Goal: Information Seeking & Learning: Find specific page/section

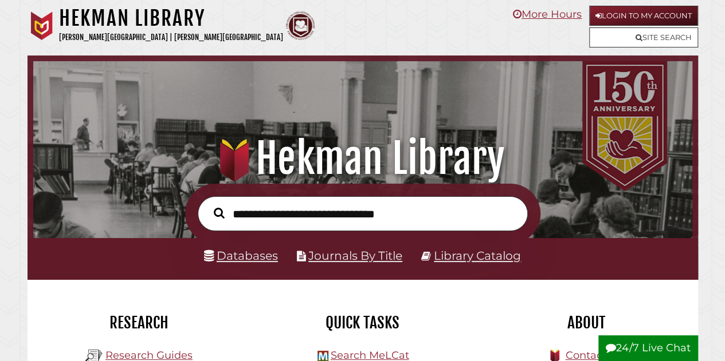
scroll to position [218, 653]
drag, startPoint x: 717, startPoint y: 1, endPoint x: 494, endPoint y: 131, distance: 258.8
click at [494, 131] on div ".heklogo-cls-1 { fill: url(#linear-gradient); } .heklogo-cls-1, .heklogo-cls-2,…" at bounding box center [362, 120] width 670 height 129
click at [285, 217] on input "text" at bounding box center [363, 214] width 330 height 35
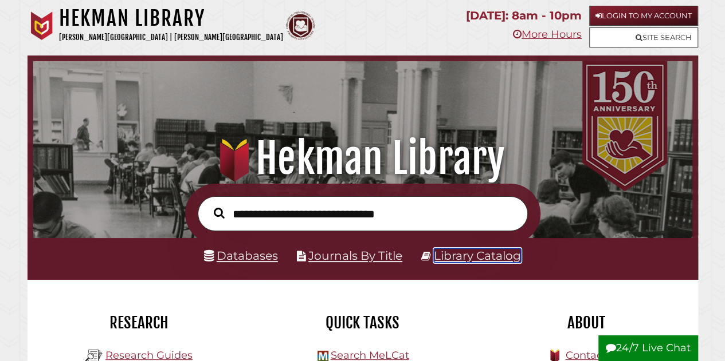
click at [464, 263] on link "Library Catalog" at bounding box center [477, 256] width 87 height 14
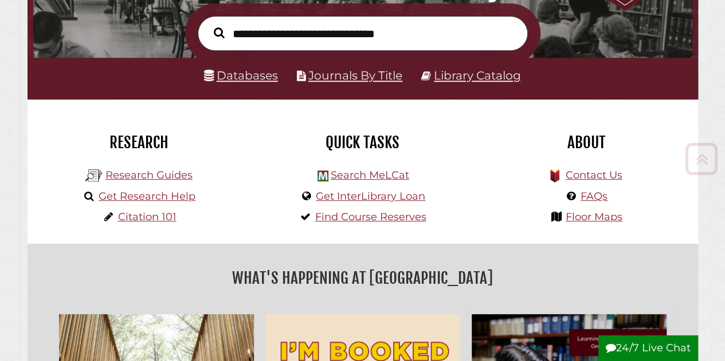
scroll to position [184, 0]
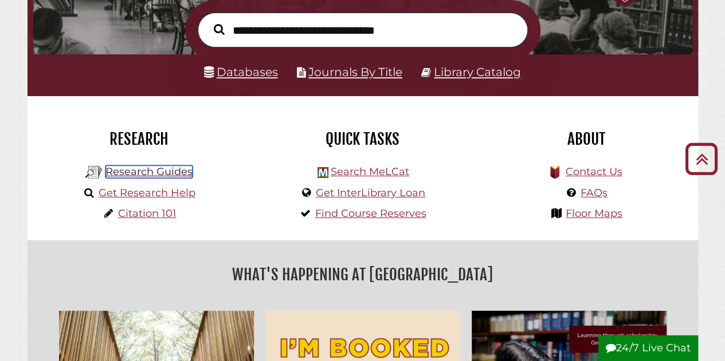
click at [154, 169] on link "Research Guides" at bounding box center [148, 172] width 87 height 13
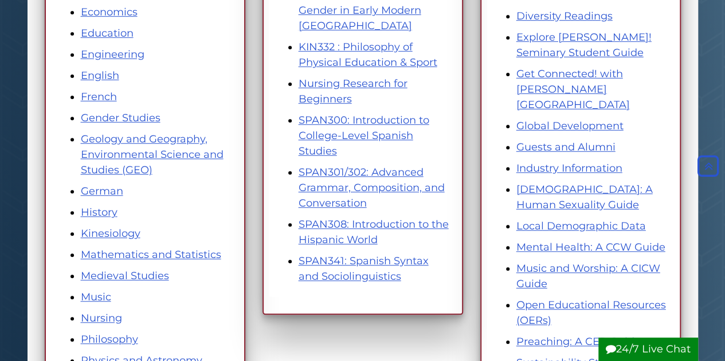
scroll to position [444, 0]
click at [548, 219] on link "Local Demographic Data" at bounding box center [580, 225] width 129 height 13
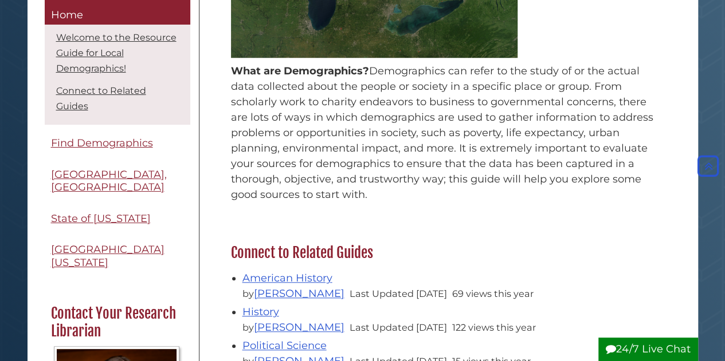
scroll to position [428, 0]
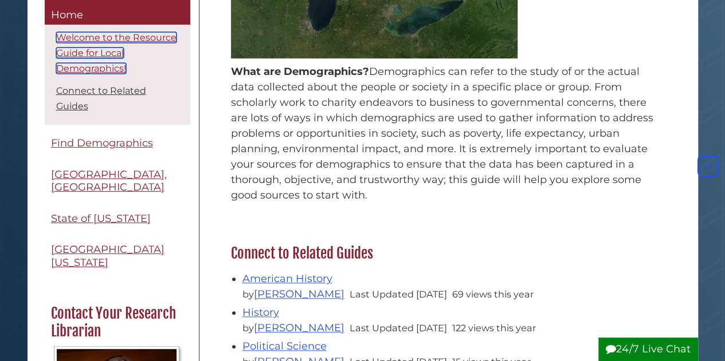
click at [93, 42] on link "Welcome to the Resource Guide for Local Demographics!" at bounding box center [116, 54] width 120 height 42
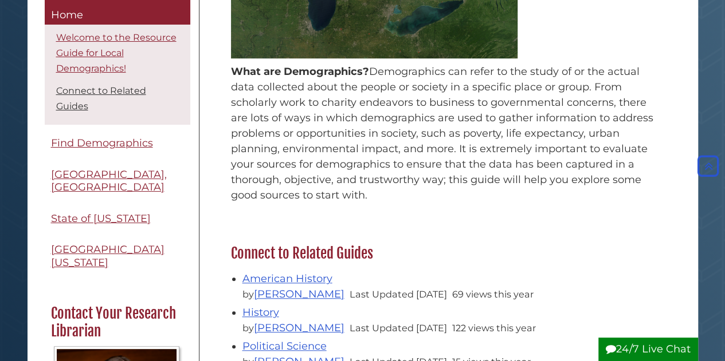
scroll to position [173, 0]
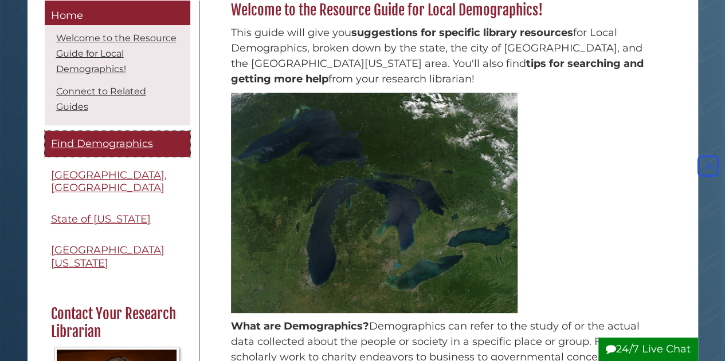
click at [76, 141] on span "Find Demographics" at bounding box center [102, 143] width 102 height 13
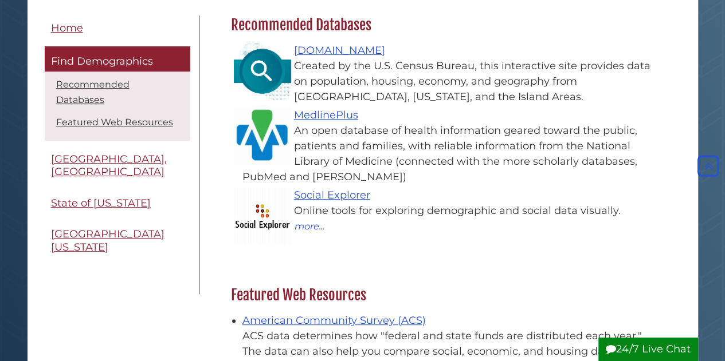
scroll to position [155, 0]
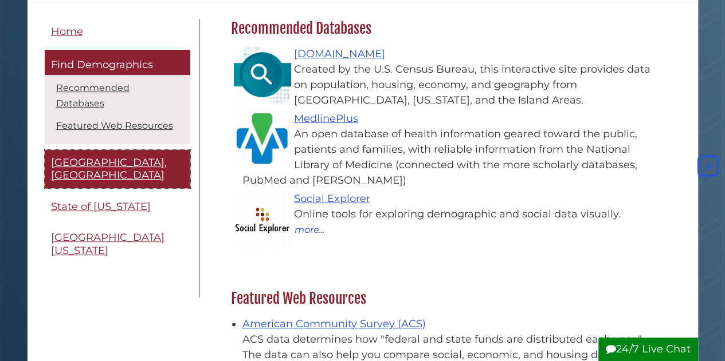
click at [109, 156] on span "[GEOGRAPHIC_DATA], [GEOGRAPHIC_DATA]" at bounding box center [109, 169] width 116 height 26
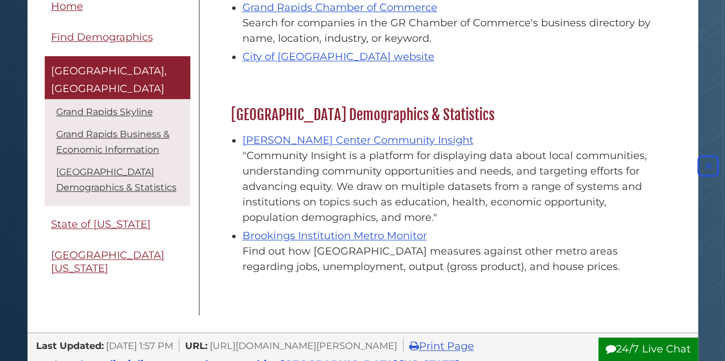
scroll to position [459, 0]
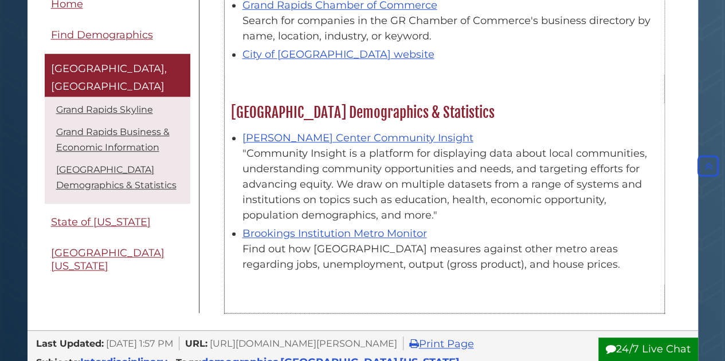
drag, startPoint x: 438, startPoint y: 211, endPoint x: 241, endPoint y: 150, distance: 206.9
click at [241, 150] on ul "[PERSON_NAME] Center Community Insight "Community Insight is a platform for dis…" at bounding box center [444, 200] width 427 height 145
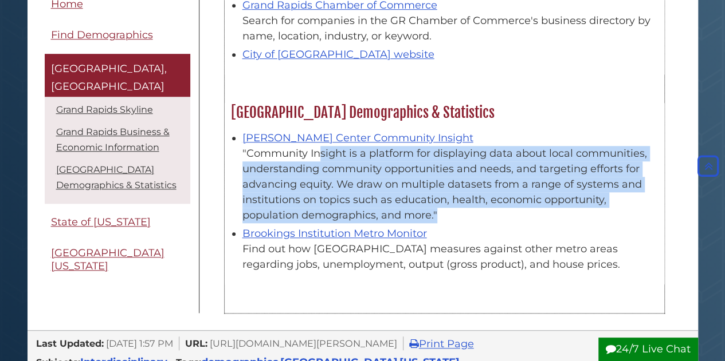
drag, startPoint x: 241, startPoint y: 150, endPoint x: 455, endPoint y: 217, distance: 224.7
click at [455, 217] on ul "[PERSON_NAME] Center Community Insight "Community Insight is a platform for dis…" at bounding box center [444, 200] width 427 height 145
click at [455, 217] on div ""Community Insight is a platform for displaying data about local communities, u…" at bounding box center [449, 184] width 415 height 77
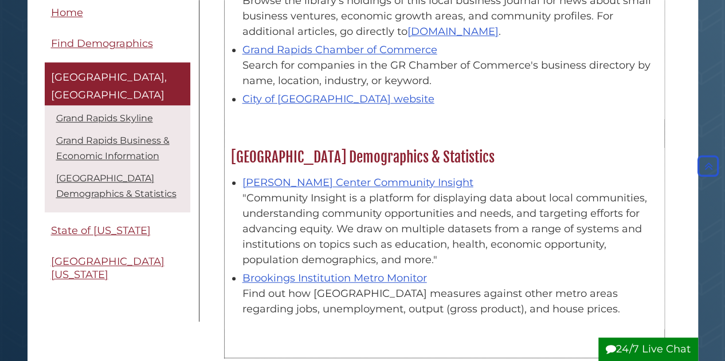
scroll to position [410, 0]
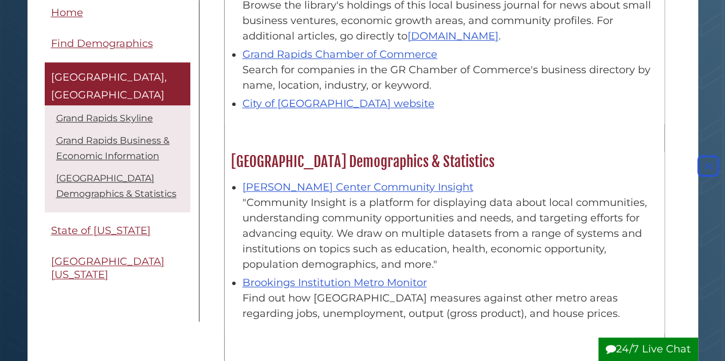
drag, startPoint x: 547, startPoint y: 320, endPoint x: 239, endPoint y: 301, distance: 308.2
click at [239, 301] on ul "Johnson Center Community Insight "Community Insight is a platform for displayin…" at bounding box center [444, 249] width 427 height 145
drag, startPoint x: 239, startPoint y: 301, endPoint x: 565, endPoint y: 316, distance: 326.3
click at [565, 316] on ul "Johnson Center Community Insight "Community Insight is a platform for displayin…" at bounding box center [444, 249] width 427 height 145
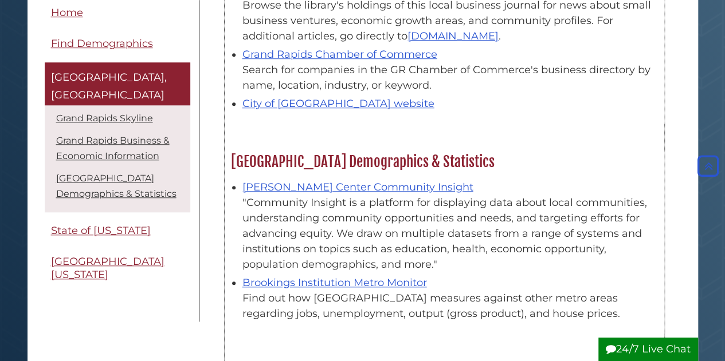
click at [565, 316] on div "Find out how Grand Rapids measures against other metro areas regarding jobs, un…" at bounding box center [449, 306] width 415 height 31
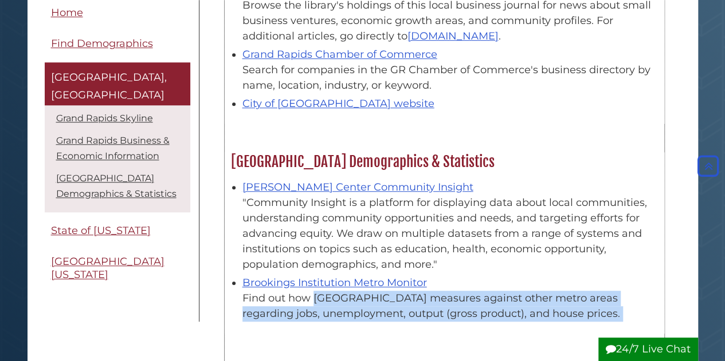
drag, startPoint x: 565, startPoint y: 316, endPoint x: 241, endPoint y: 300, distance: 324.7
click at [241, 300] on ul "Johnson Center Community Insight "Community Insight is a platform for displayin…" at bounding box center [444, 249] width 427 height 145
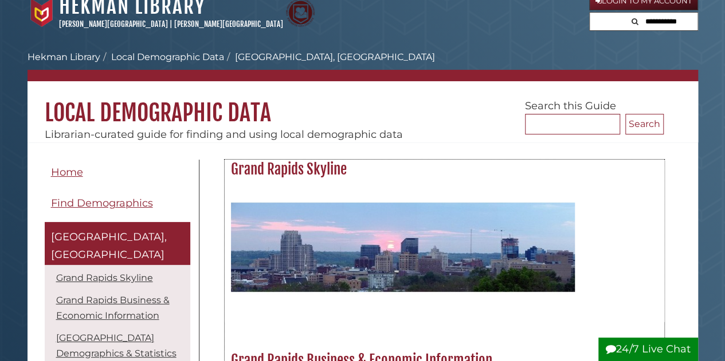
scroll to position [0, 0]
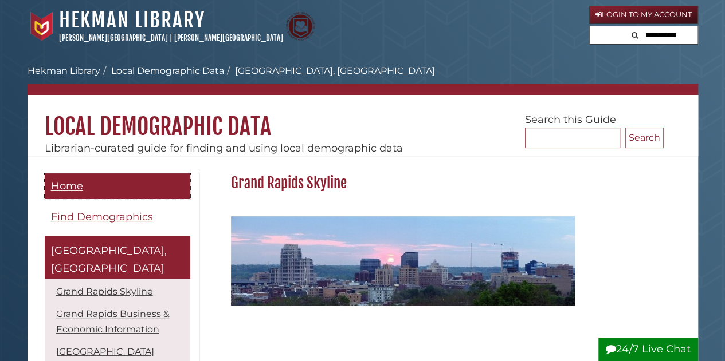
click at [72, 184] on span "Home" at bounding box center [67, 186] width 32 height 13
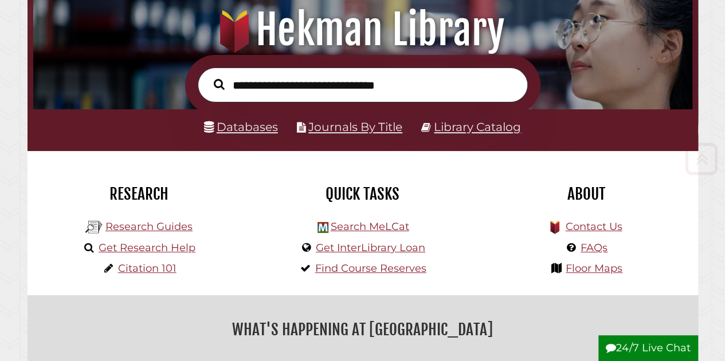
scroll to position [132, 0]
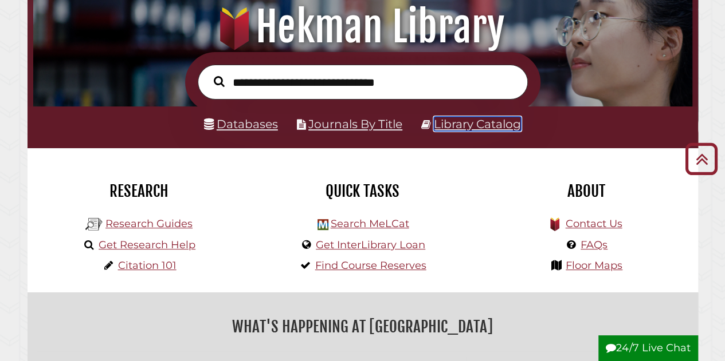
click at [470, 126] on link "Library Catalog" at bounding box center [477, 124] width 87 height 14
